Goal: Task Accomplishment & Management: Use online tool/utility

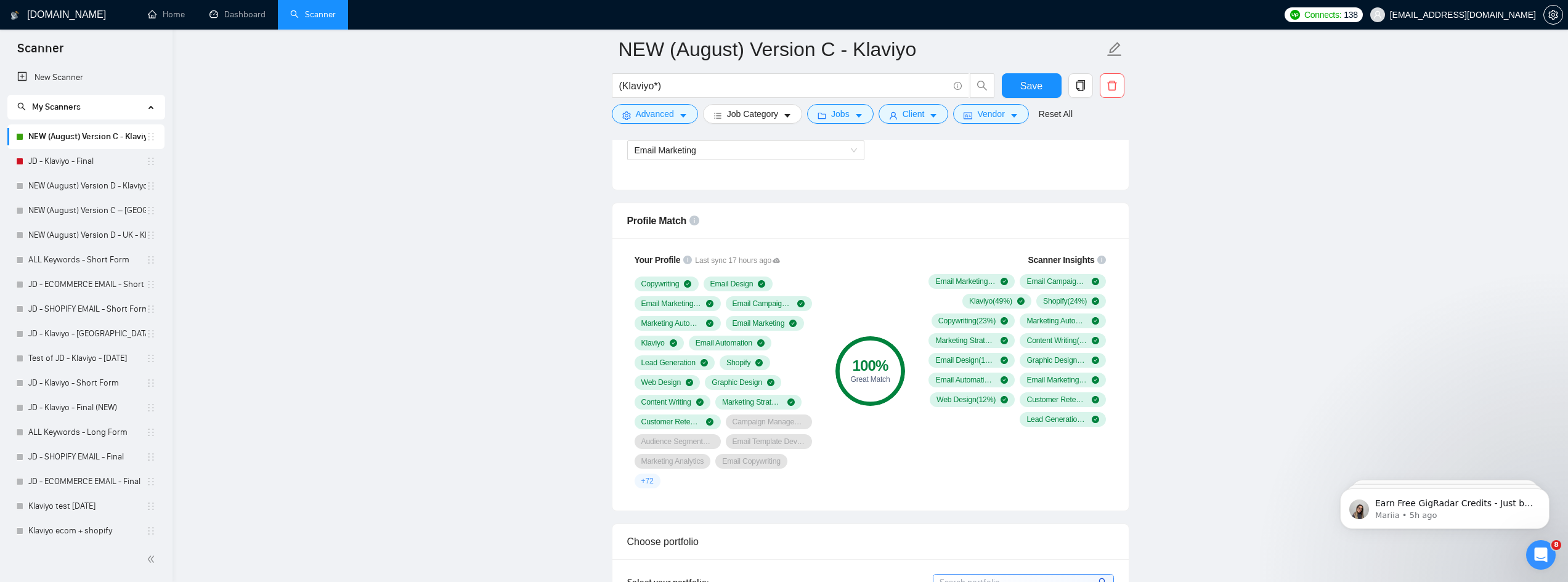
scroll to position [67, 0]
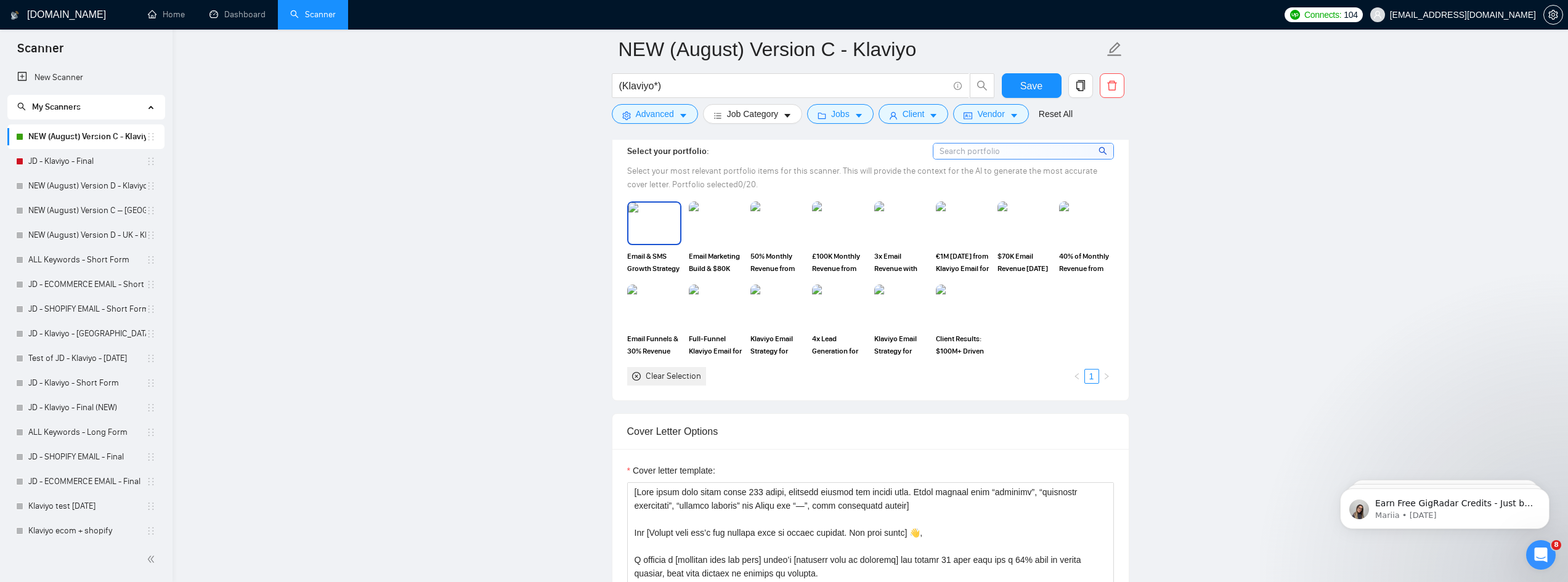
click at [664, 230] on img at bounding box center [654, 223] width 52 height 41
click at [708, 222] on img at bounding box center [716, 223] width 52 height 41
click at [757, 216] on img at bounding box center [777, 223] width 52 height 41
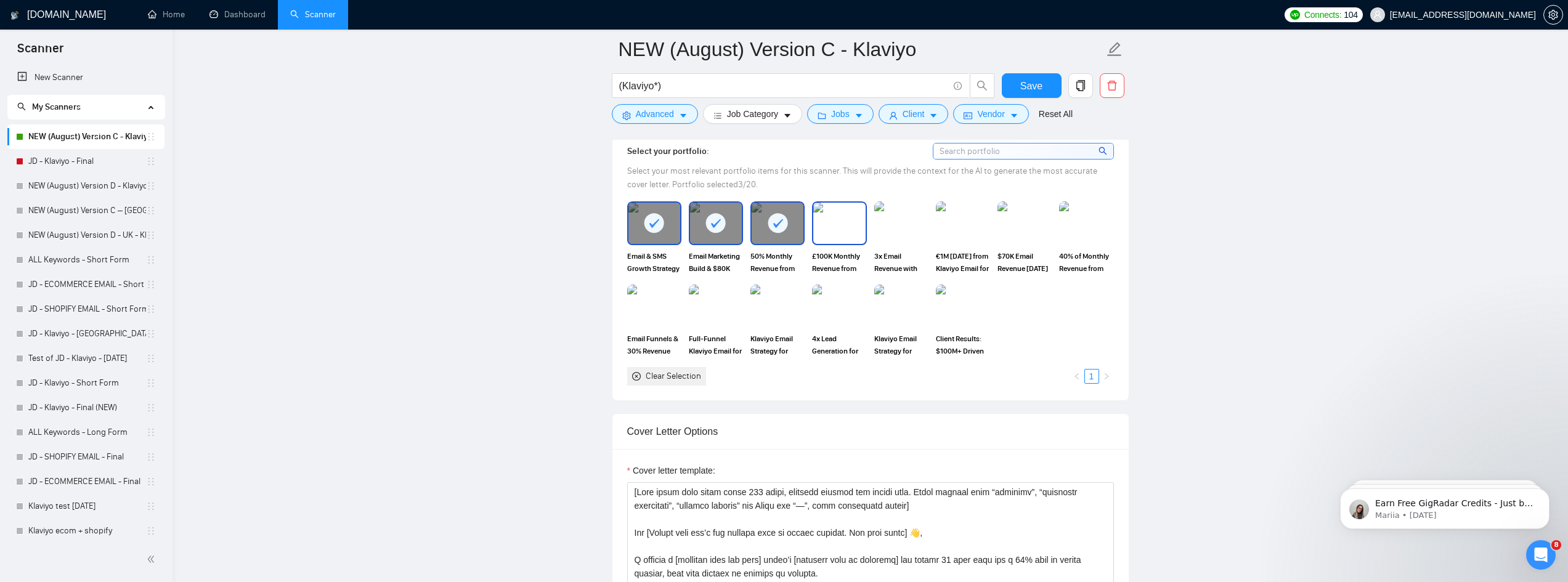
click at [839, 219] on img at bounding box center [839, 223] width 52 height 41
click at [904, 220] on img at bounding box center [901, 223] width 52 height 41
click at [955, 220] on img at bounding box center [963, 223] width 52 height 41
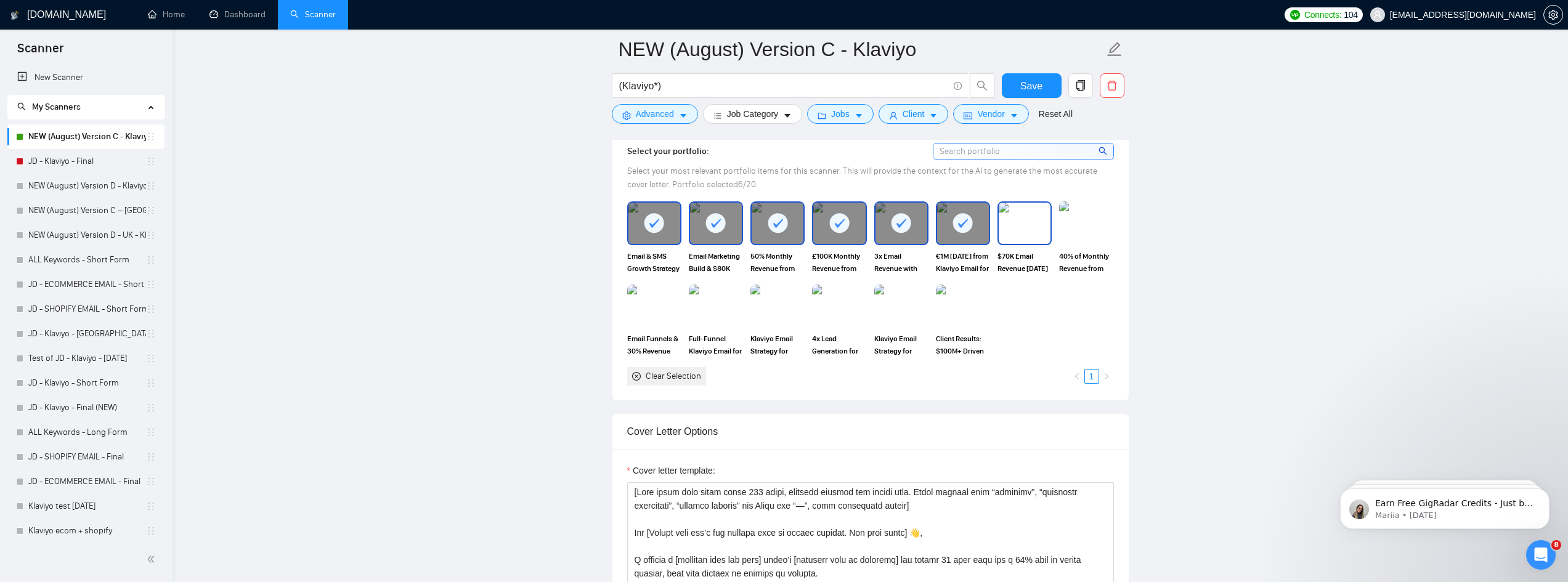
click at [1032, 219] on img at bounding box center [1025, 223] width 52 height 41
click at [1077, 217] on img at bounding box center [1086, 223] width 52 height 41
click at [641, 313] on img at bounding box center [654, 306] width 52 height 41
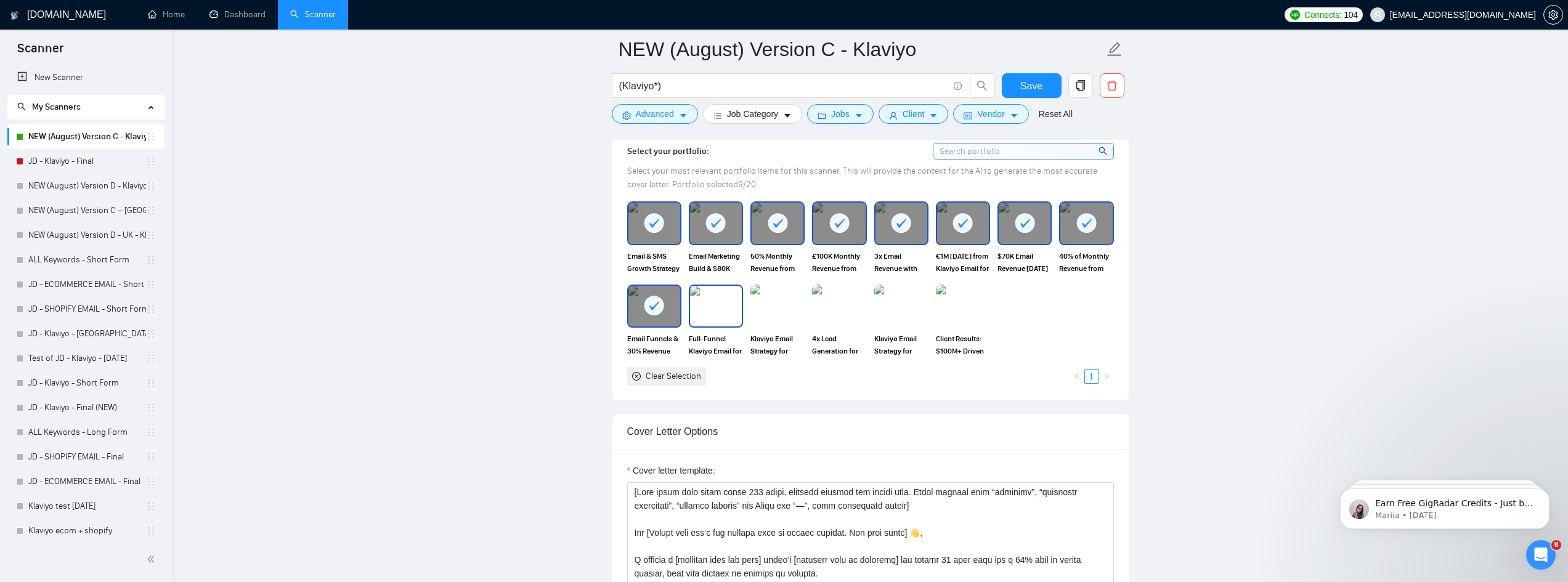
click at [716, 316] on img at bounding box center [716, 306] width 52 height 41
click at [781, 313] on img at bounding box center [777, 306] width 52 height 41
click at [815, 311] on img at bounding box center [839, 306] width 52 height 41
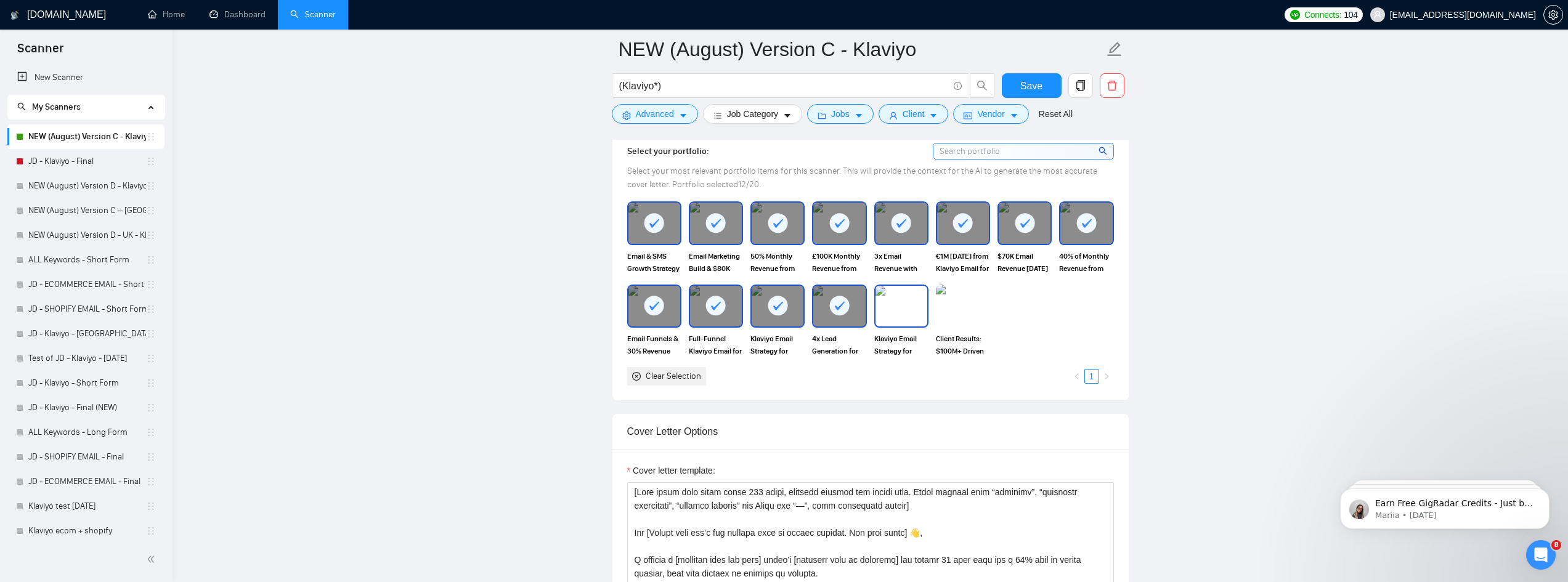
click at [901, 306] on img at bounding box center [901, 306] width 52 height 41
click at [945, 306] on img at bounding box center [963, 306] width 52 height 41
click at [1023, 89] on span "Save" at bounding box center [1031, 85] width 22 height 15
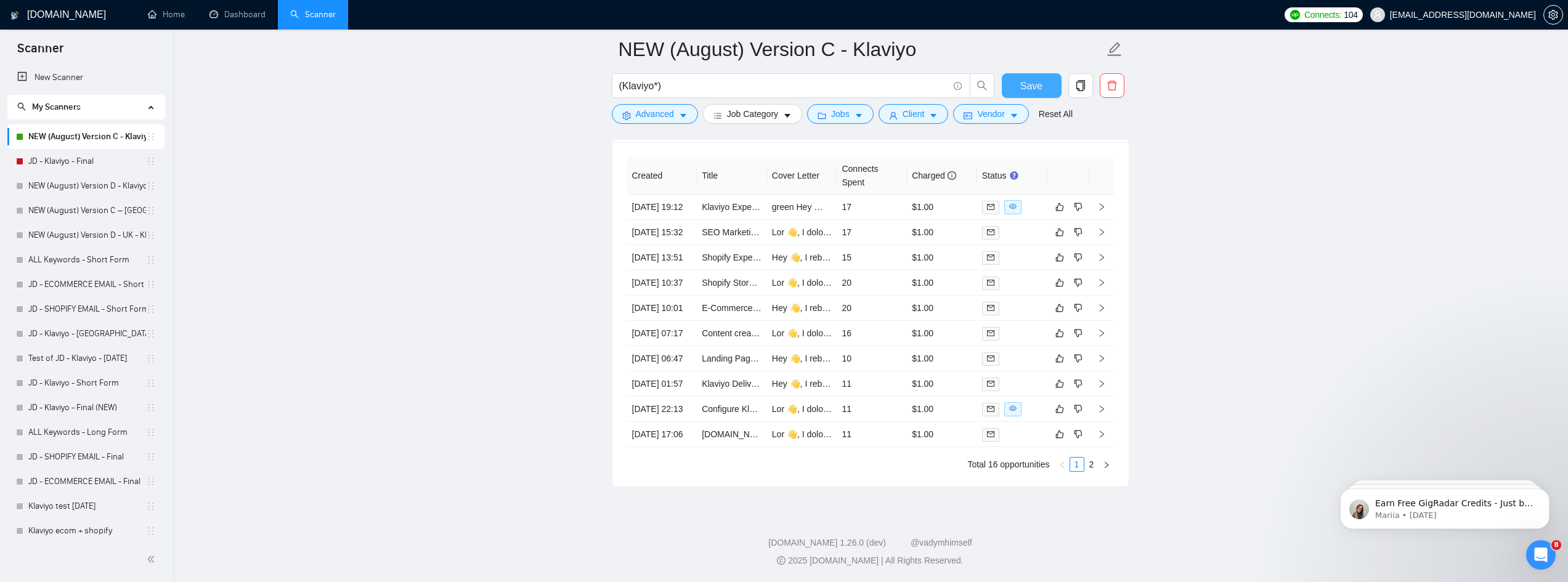
scroll to position [3314, 0]
click at [1024, 88] on span "Save" at bounding box center [1031, 85] width 22 height 15
click at [1094, 465] on link "2" at bounding box center [1092, 464] width 14 height 14
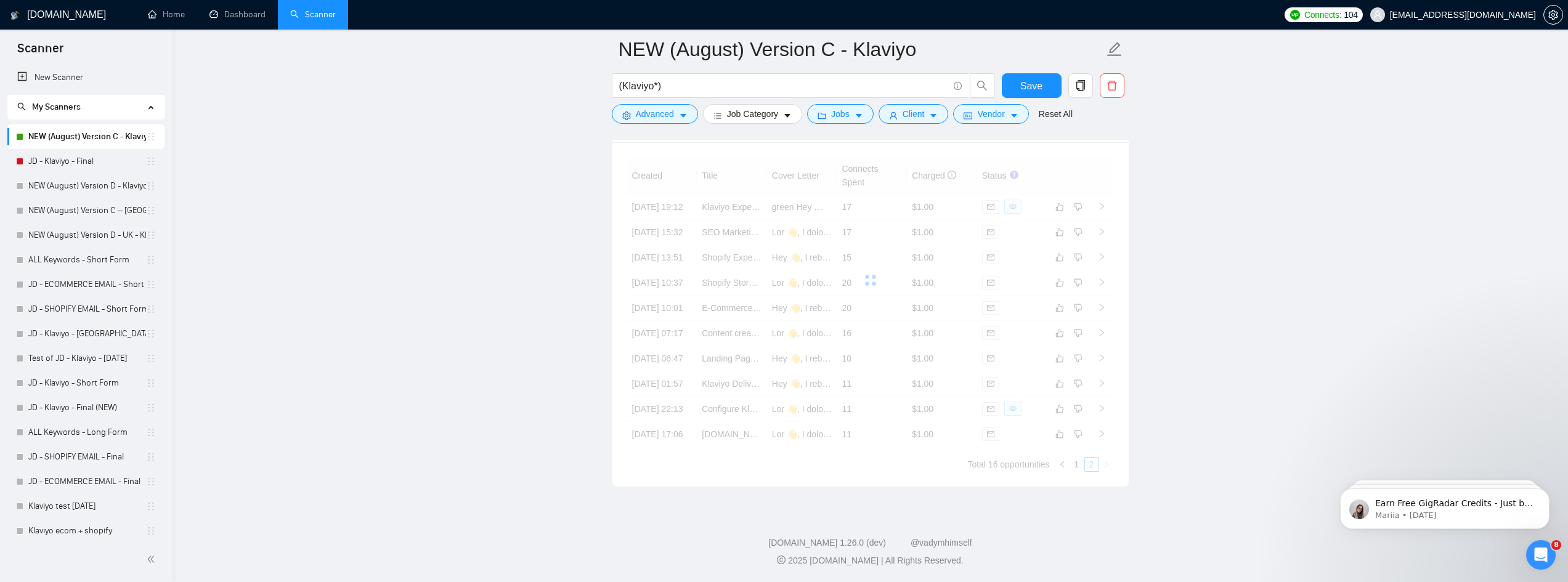
scroll to position [3164, 0]
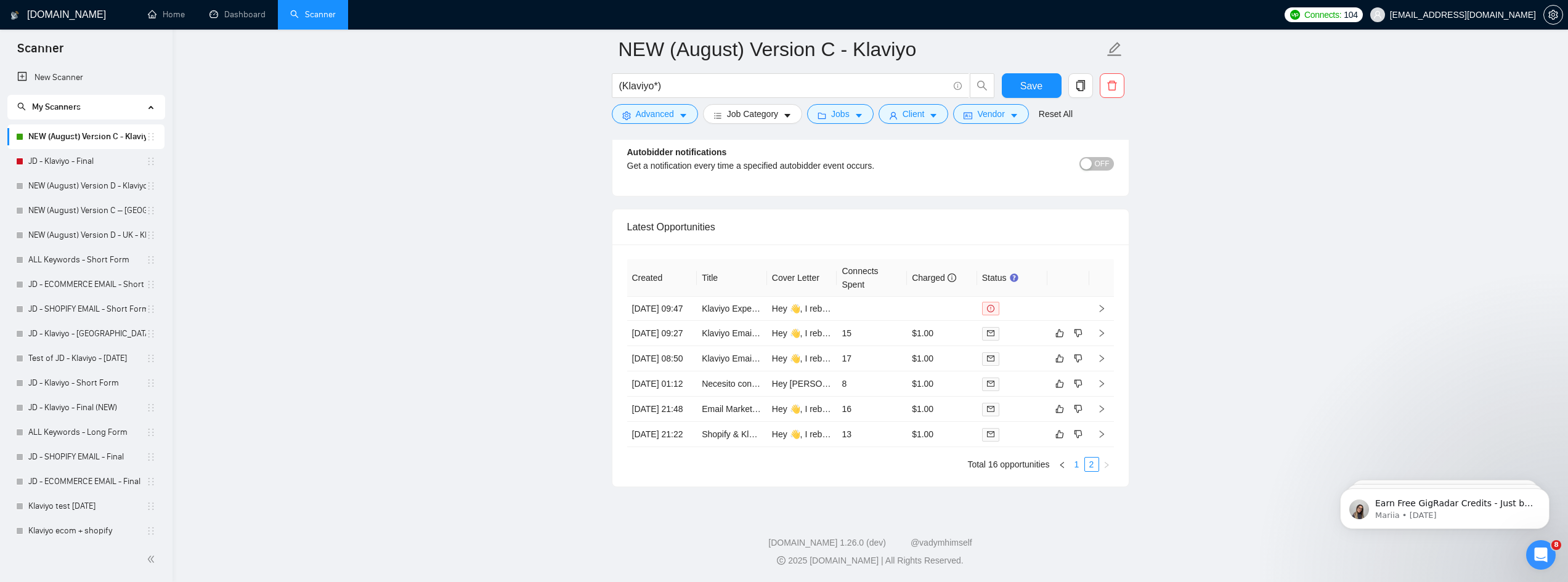
click at [1079, 467] on link "1" at bounding box center [1077, 464] width 14 height 14
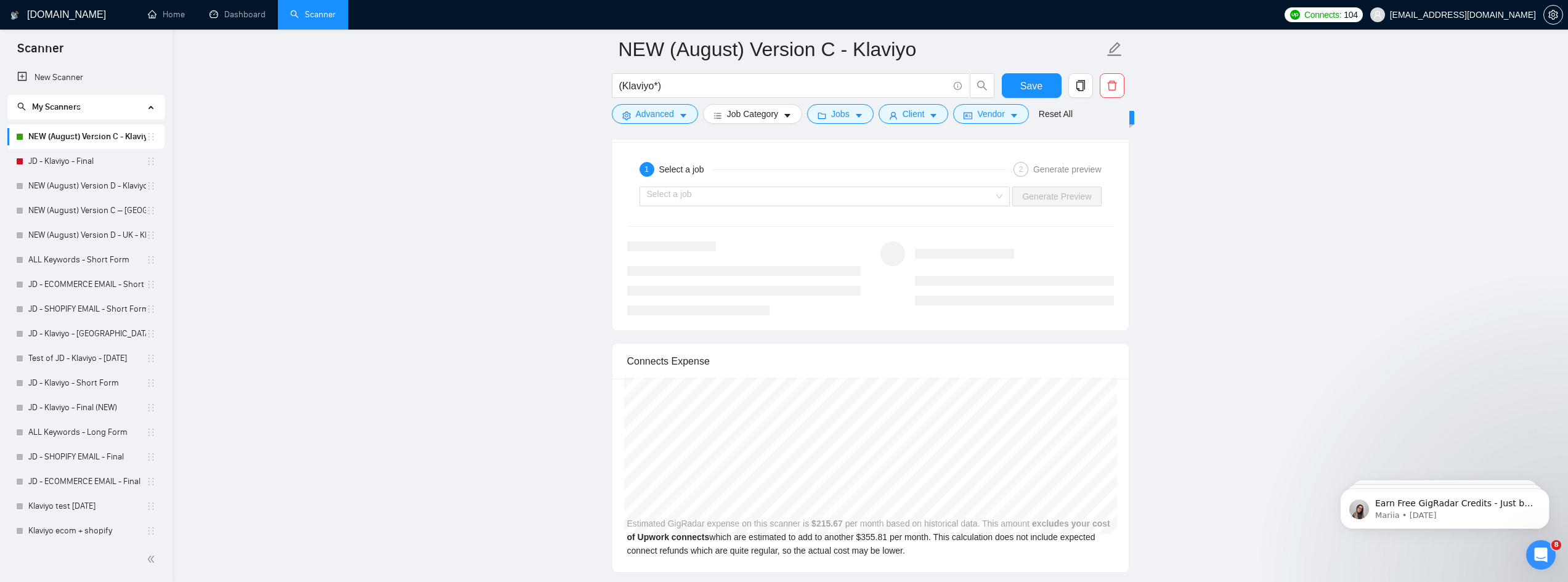
scroll to position [2425, 0]
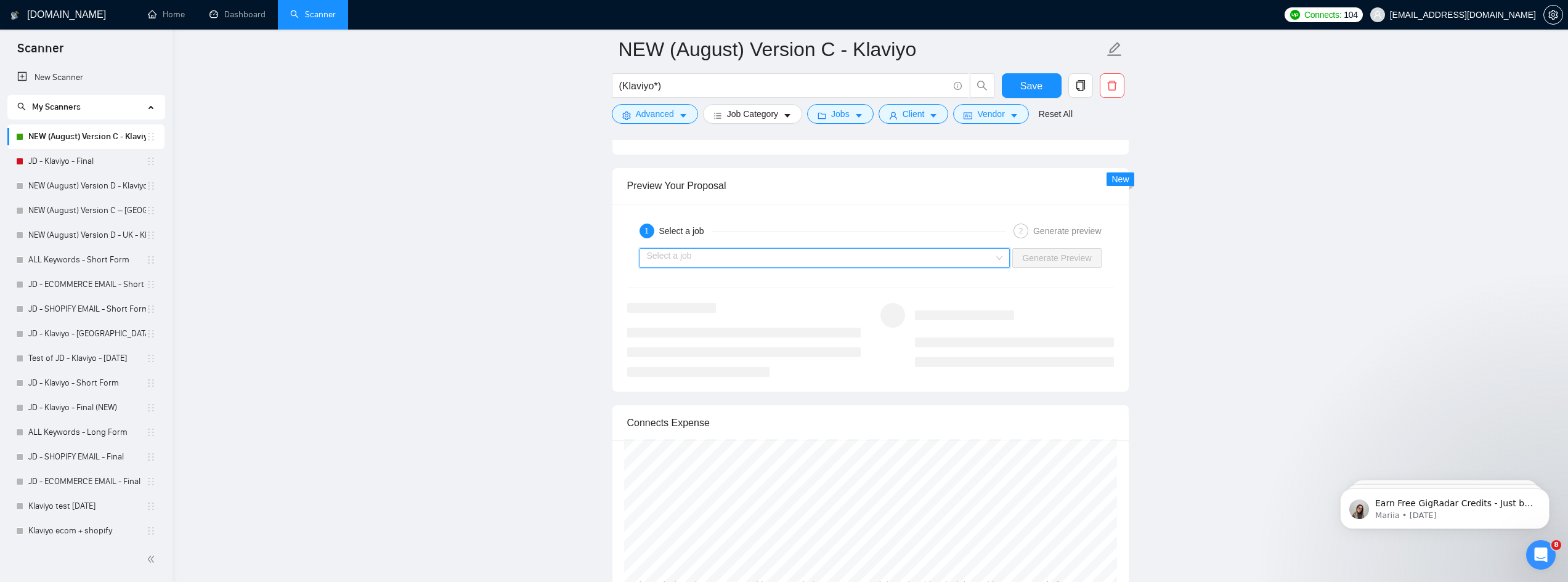
click at [800, 260] on input "search" at bounding box center [820, 258] width 348 height 19
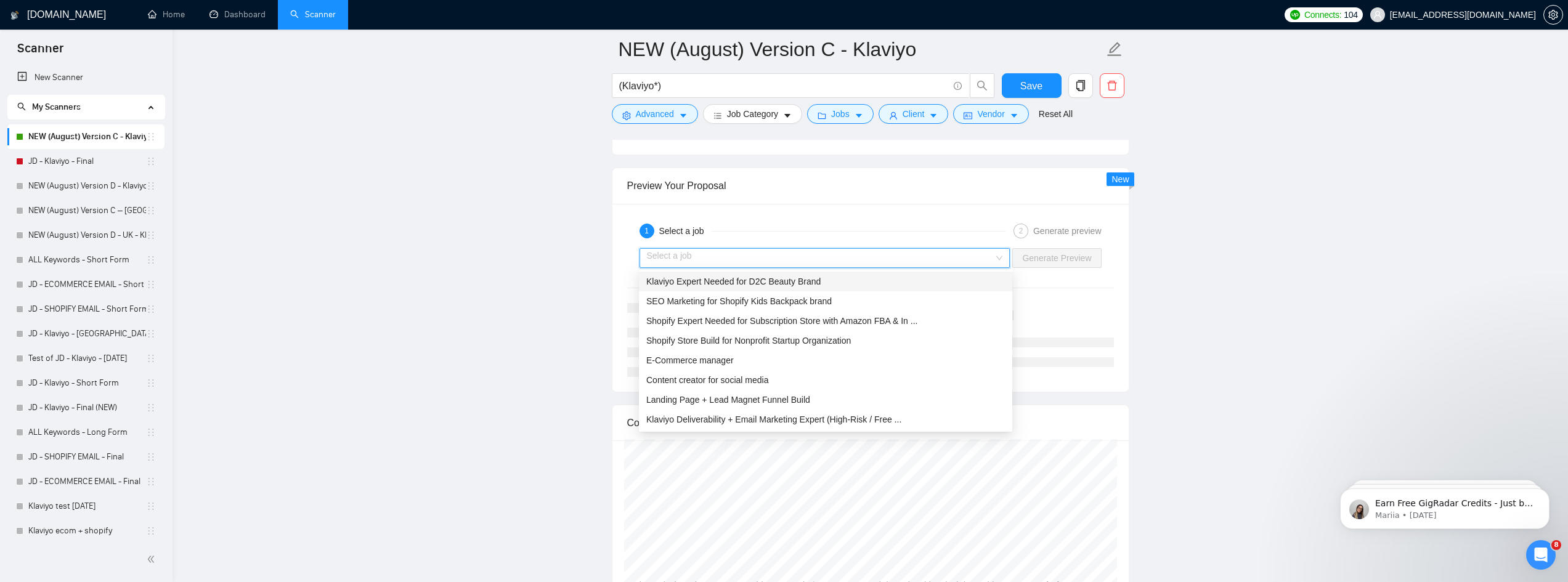
click at [894, 283] on div "Klaviyo Expert Needed for D2C Beauty Brand" at bounding box center [825, 281] width 359 height 14
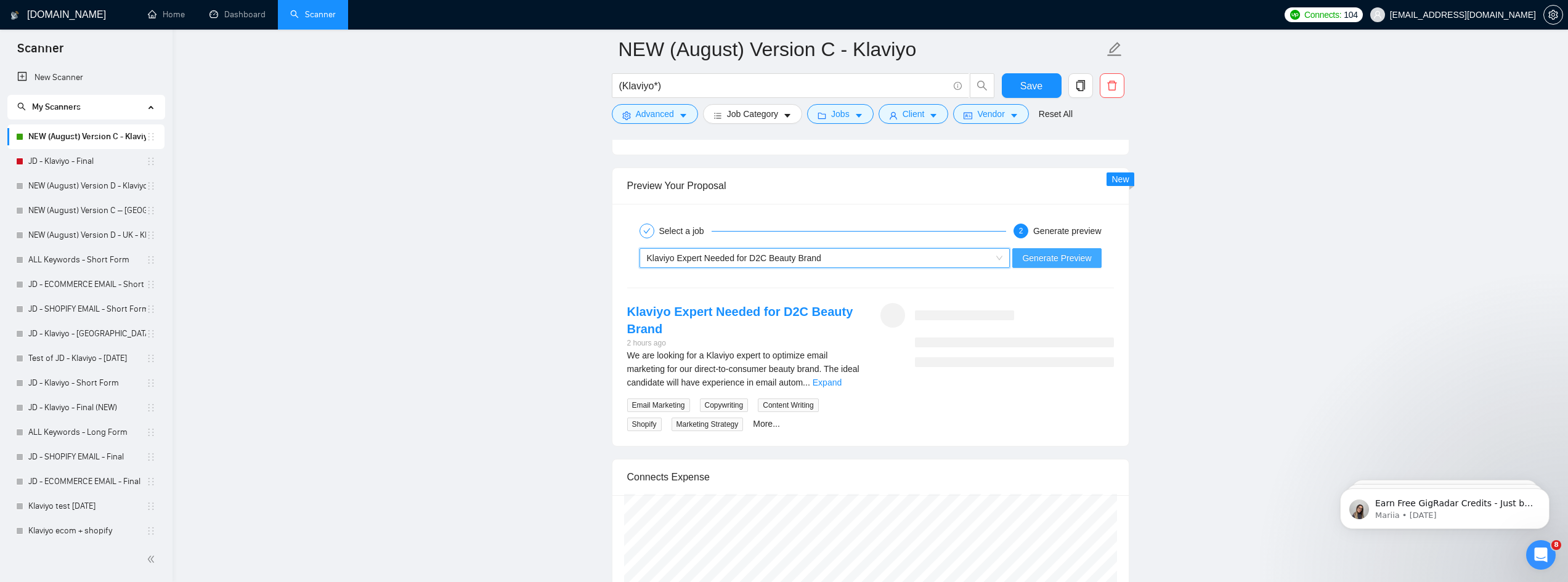
click at [1072, 251] on span "Generate Preview" at bounding box center [1056, 258] width 69 height 14
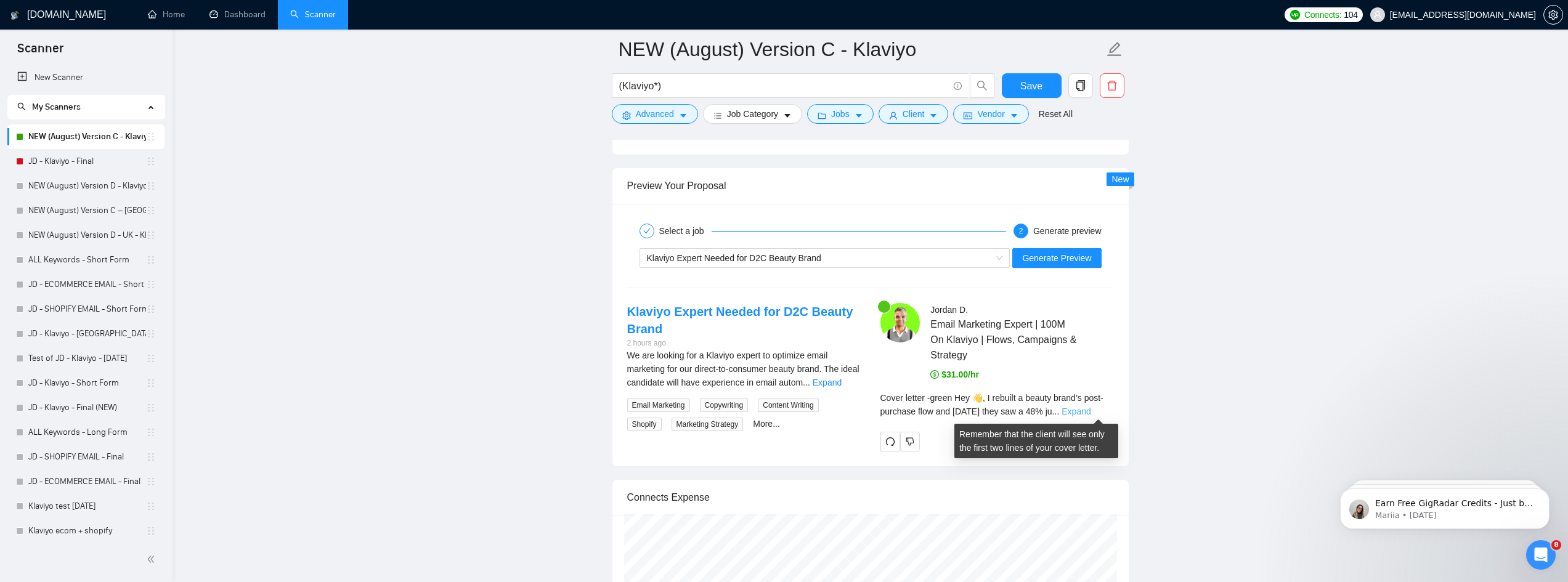
click at [1090, 409] on link "Expand" at bounding box center [1075, 411] width 29 height 10
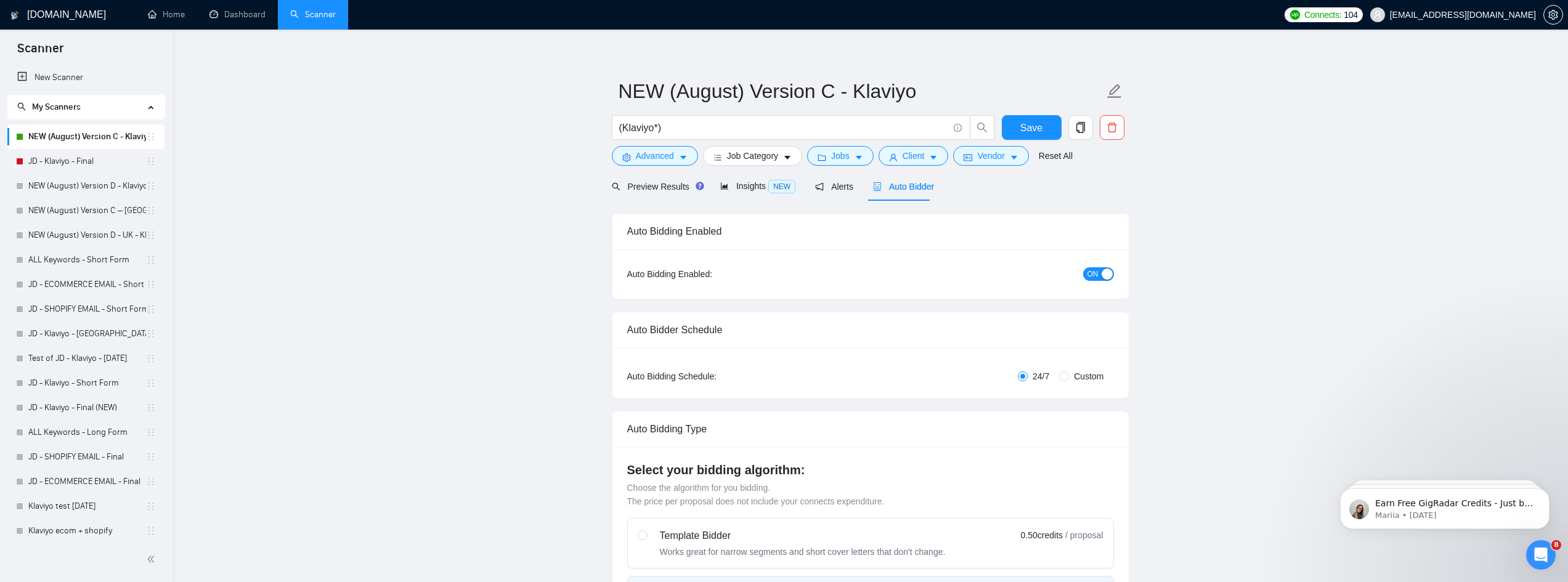
scroll to position [0, 0]
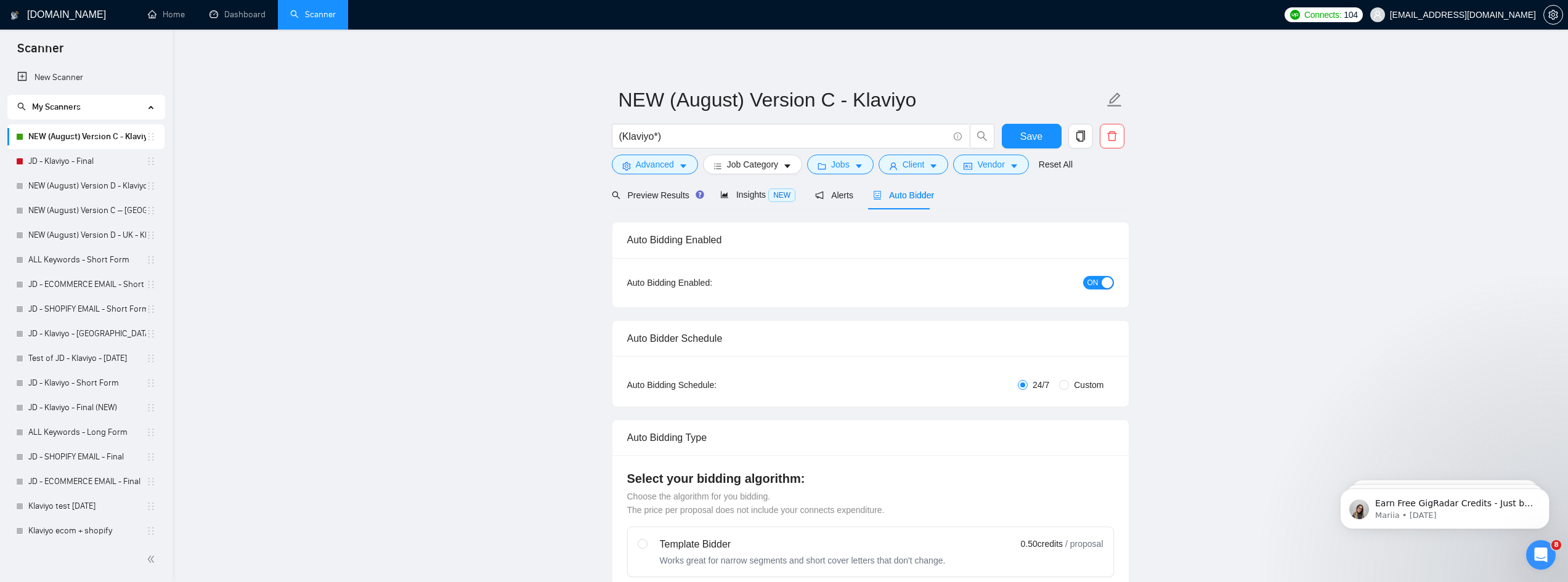
drag, startPoint x: 79, startPoint y: 140, endPoint x: 66, endPoint y: 3, distance: 137.6
click at [79, 140] on link "NEW (August) Version C - Klaviyo" at bounding box center [87, 137] width 118 height 25
